Goal: Book appointment/travel/reservation

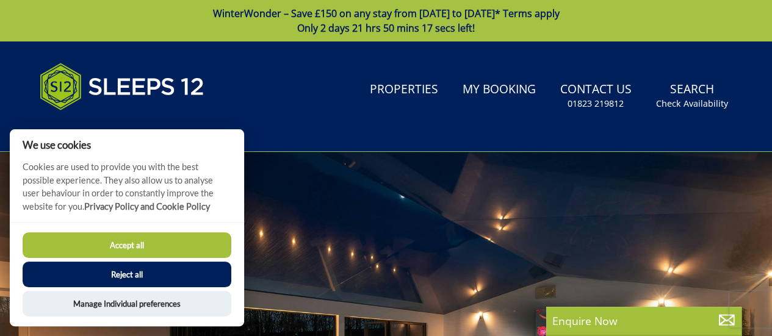
click at [133, 279] on button "Reject all" at bounding box center [127, 275] width 209 height 26
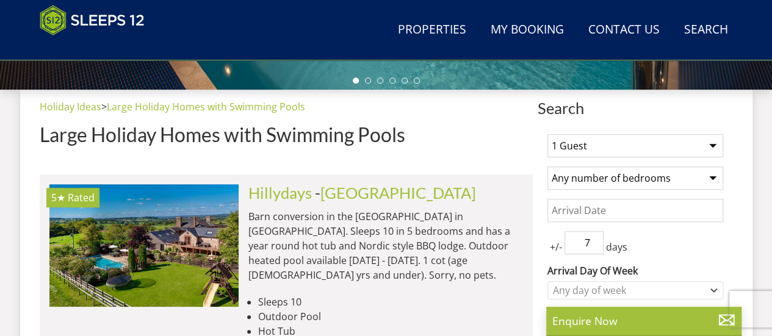
scroll to position [474, 0]
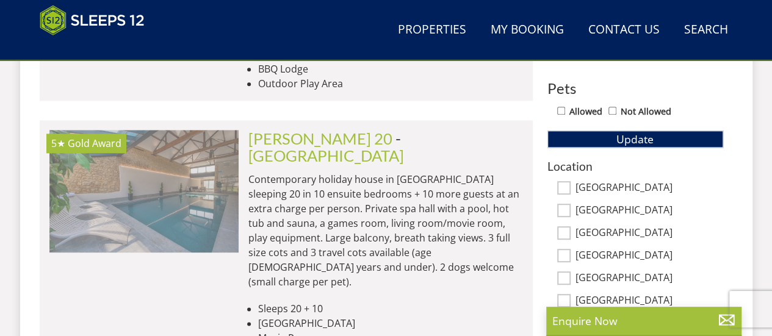
scroll to position [750, 0]
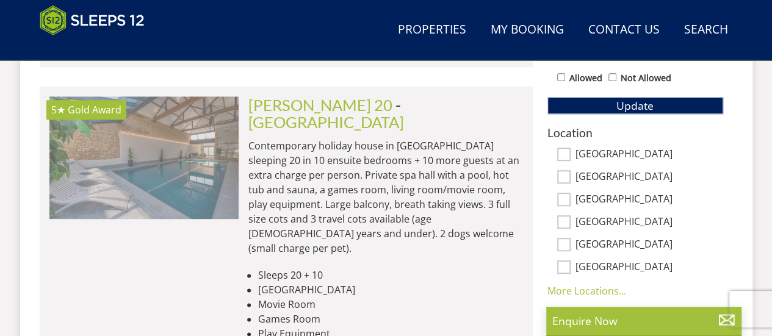
click at [168, 161] on img at bounding box center [143, 157] width 189 height 122
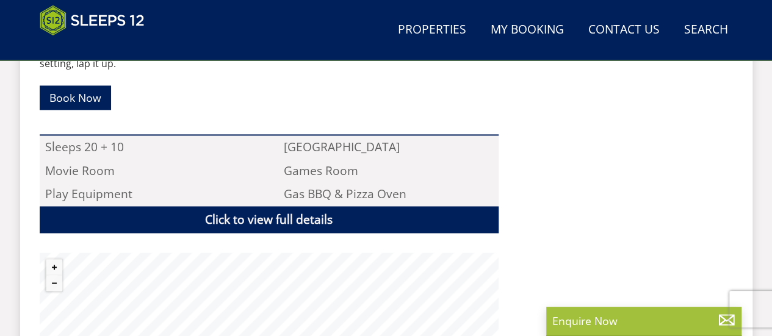
scroll to position [855, 0]
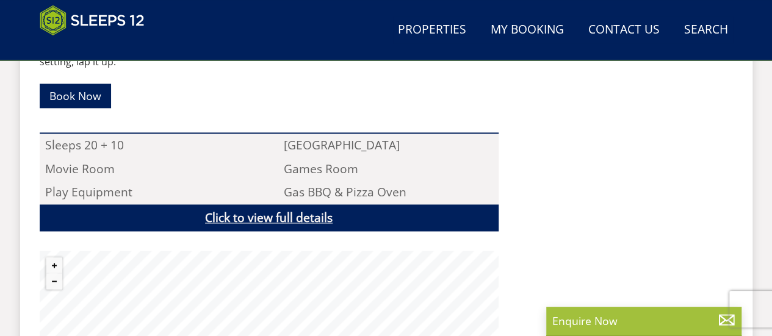
click at [265, 204] on link "Click to view full details" at bounding box center [269, 217] width 459 height 27
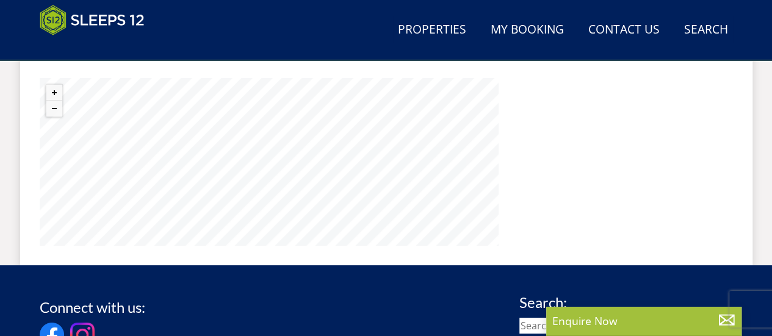
scroll to position [2198, 0]
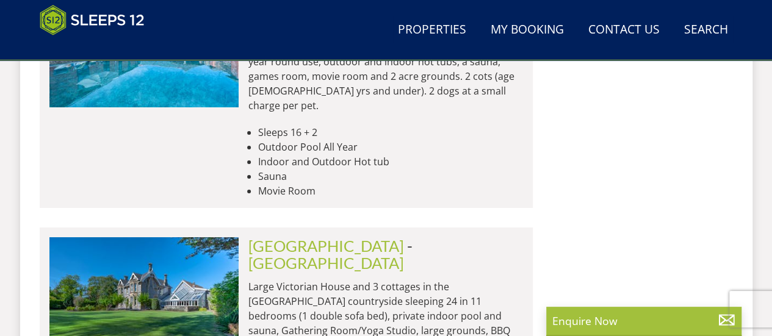
scroll to position [750, 0]
